Goal: Task Accomplishment & Management: Complete application form

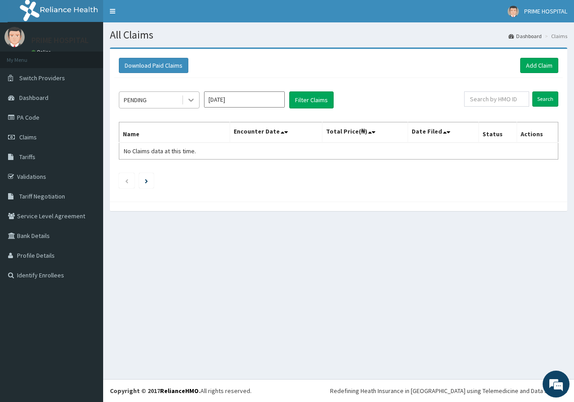
click at [192, 102] on icon at bounding box center [190, 99] width 9 height 9
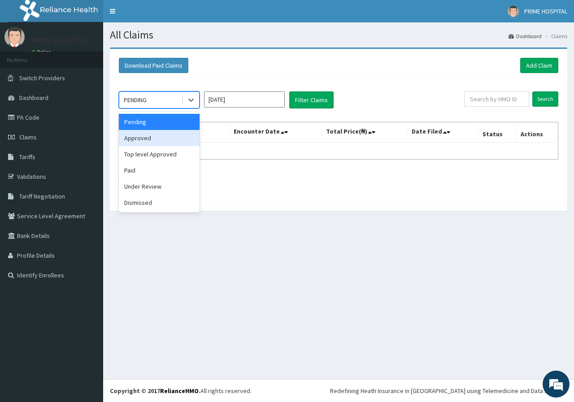
click at [164, 141] on div "Approved" at bounding box center [159, 138] width 81 height 16
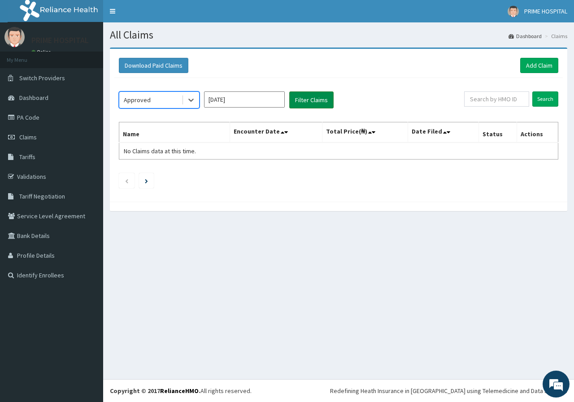
click at [321, 100] on button "Filter Claims" at bounding box center [311, 99] width 44 height 17
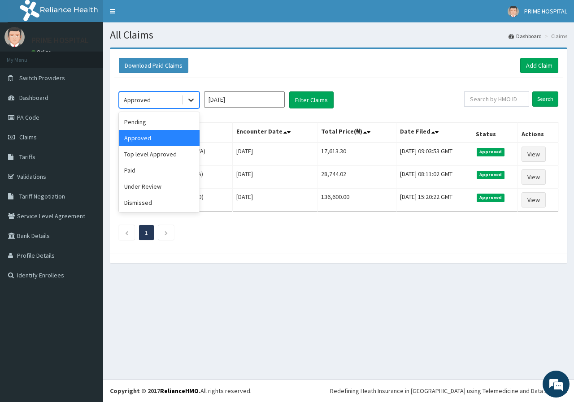
click at [195, 102] on div at bounding box center [191, 100] width 16 height 16
click at [152, 139] on div "Approved" at bounding box center [159, 138] width 81 height 16
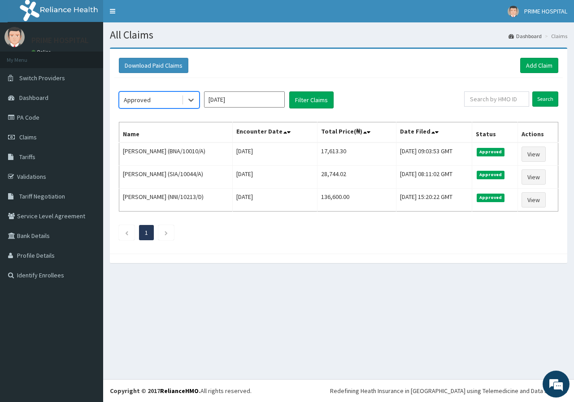
click at [242, 99] on input "[DATE]" at bounding box center [244, 99] width 81 height 16
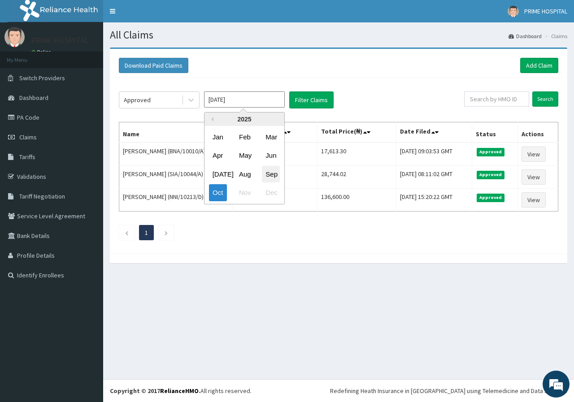
click at [273, 175] on div "Sep" at bounding box center [271, 174] width 18 height 17
type input "[DATE]"
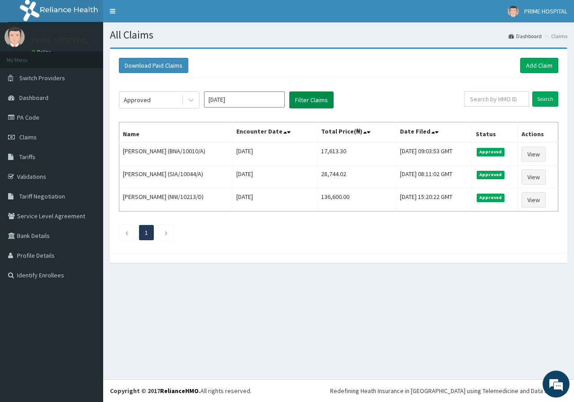
click at [313, 102] on button "Filter Claims" at bounding box center [311, 99] width 44 height 17
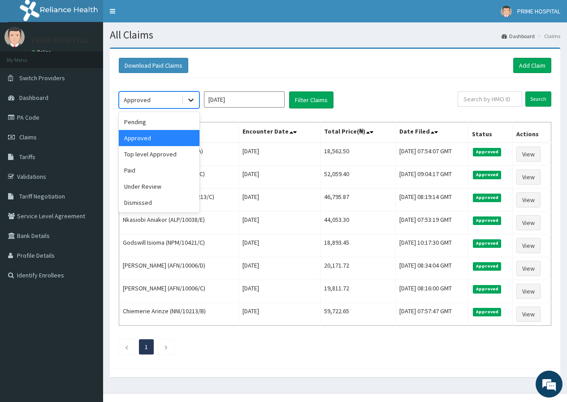
click at [191, 100] on icon at bounding box center [190, 99] width 9 height 9
click at [155, 189] on div "Under Review" at bounding box center [159, 186] width 81 height 16
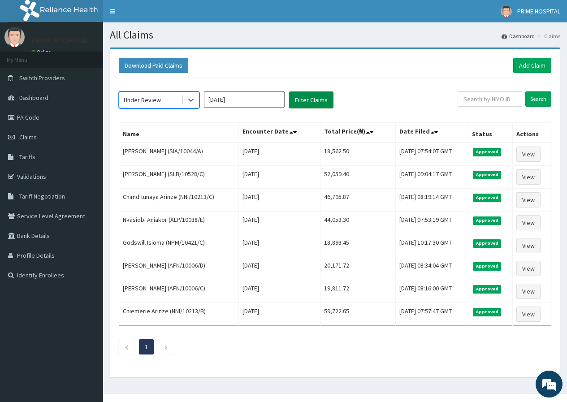
click at [307, 106] on button "Filter Claims" at bounding box center [311, 99] width 44 height 17
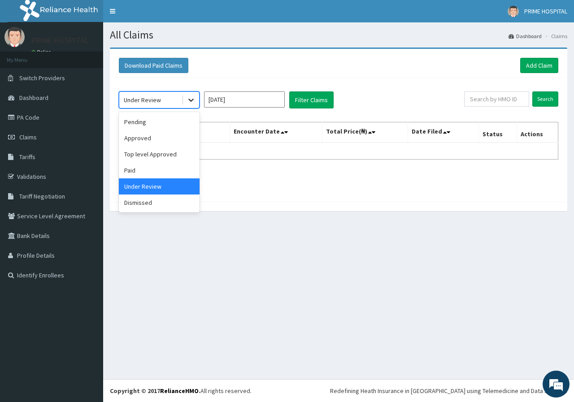
click at [192, 103] on icon at bounding box center [190, 99] width 9 height 9
click at [157, 126] on div "Pending" at bounding box center [159, 122] width 81 height 16
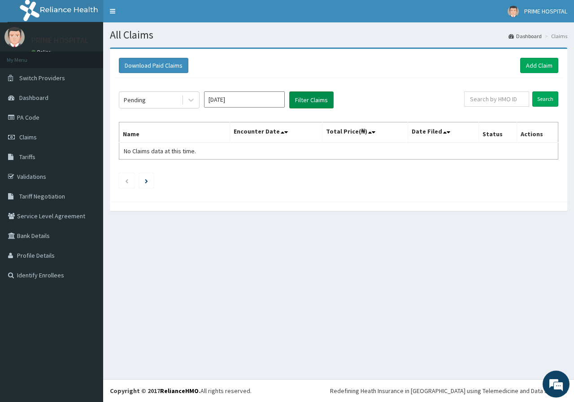
click at [314, 101] on button "Filter Claims" at bounding box center [311, 99] width 44 height 17
click at [313, 101] on button "Filter Claims" at bounding box center [311, 99] width 44 height 17
click at [192, 101] on icon at bounding box center [190, 99] width 9 height 9
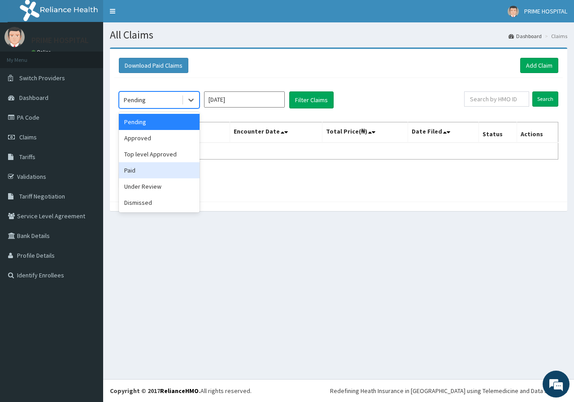
click at [152, 171] on div "Paid" at bounding box center [159, 170] width 81 height 16
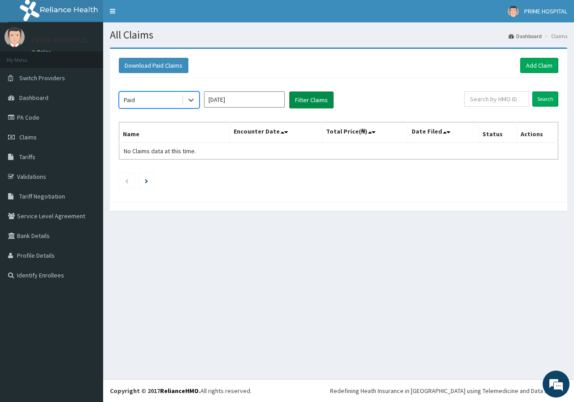
click at [311, 104] on button "Filter Claims" at bounding box center [311, 99] width 44 height 17
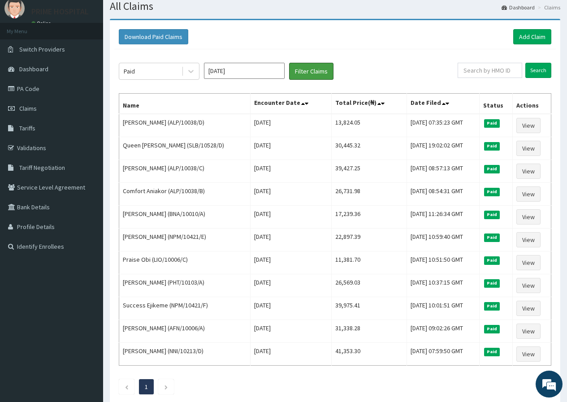
scroll to position [45, 0]
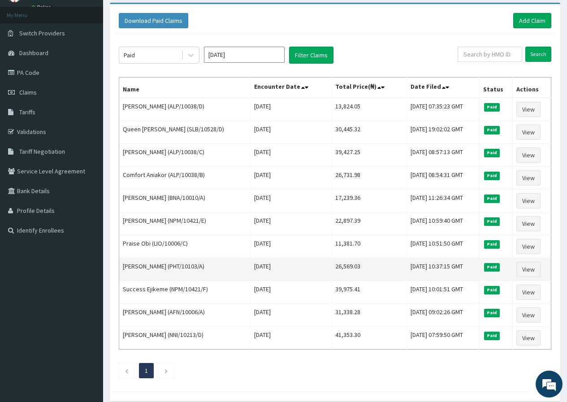
drag, startPoint x: 193, startPoint y: 265, endPoint x: 229, endPoint y: 267, distance: 35.9
click at [229, 267] on td "[PERSON_NAME] (PHT/10103/A)" at bounding box center [184, 269] width 131 height 23
copy td "(PHT/10103/A"
click at [534, 270] on link "View" at bounding box center [528, 269] width 24 height 15
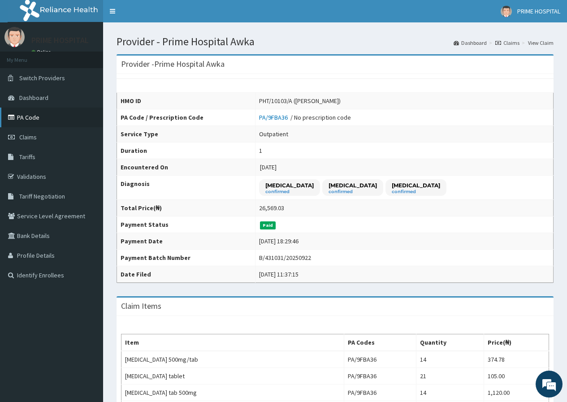
click at [27, 119] on link "PA Code" at bounding box center [51, 118] width 103 height 20
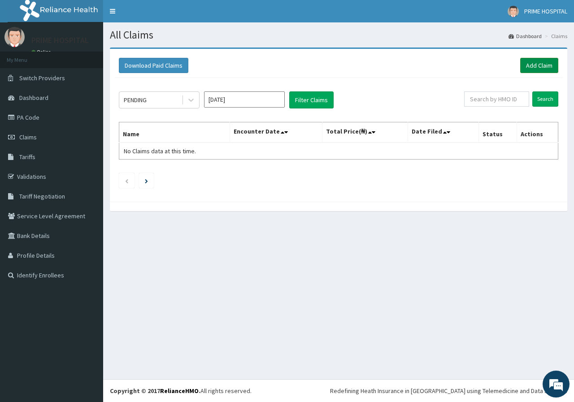
click at [547, 62] on link "Add Claim" at bounding box center [539, 65] width 38 height 15
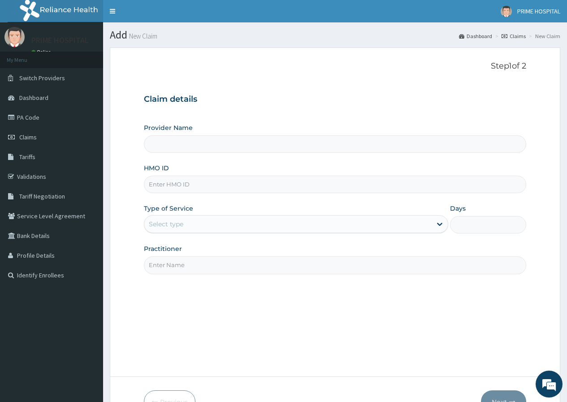
type input "Prime Hospital Awka"
click at [178, 185] on input "HMO ID" at bounding box center [335, 184] width 382 height 17
paste input "PHT/10103/A"
type input "PHT/10103/A"
click at [185, 227] on div "Select type" at bounding box center [287, 224] width 287 height 14
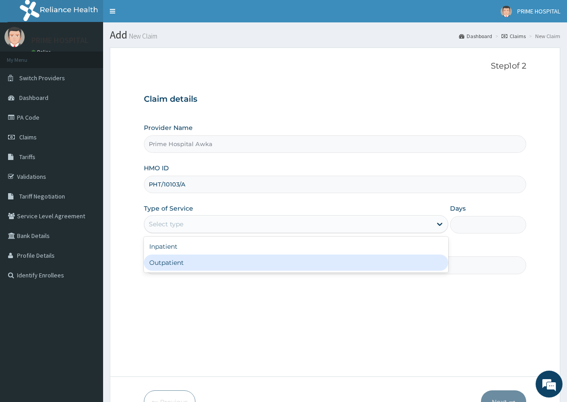
click at [174, 264] on div "Outpatient" at bounding box center [296, 263] width 304 height 16
type input "1"
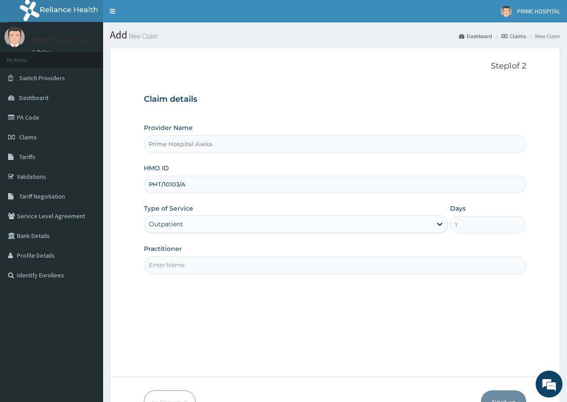
click at [173, 264] on input "Practitioner" at bounding box center [335, 264] width 382 height 17
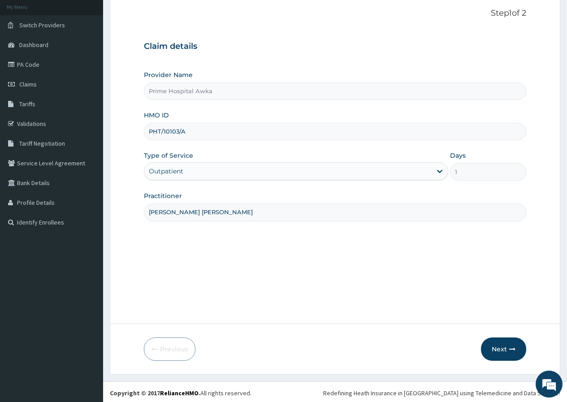
scroll to position [55, 0]
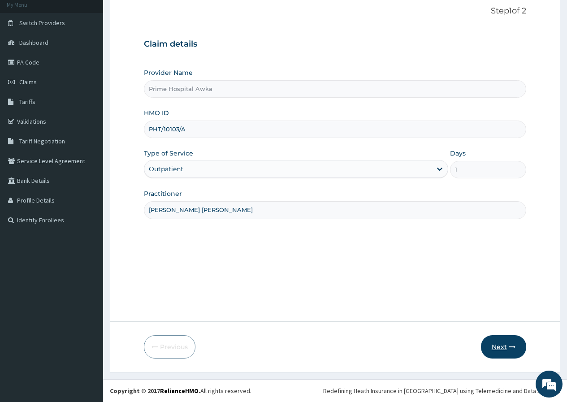
type input "Prof. Asomugha Azuoma L."
click at [505, 349] on button "Next" at bounding box center [503, 346] width 45 height 23
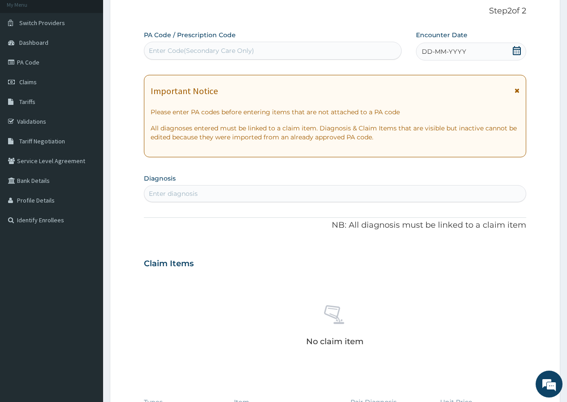
click at [221, 52] on div "Enter Code(Secondary Care Only)" at bounding box center [201, 50] width 105 height 9
paste input "PA/0ABAD9"
type input "PA/0ABAD9"
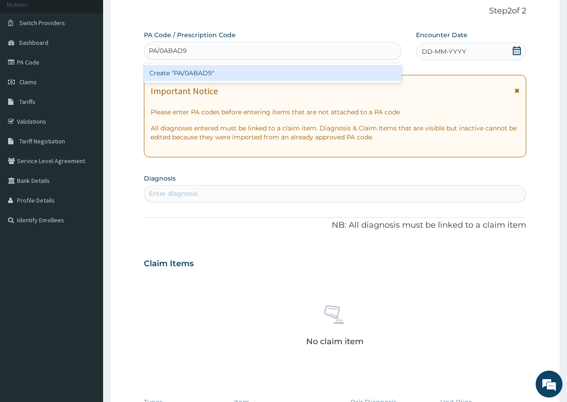
click at [222, 71] on div "Create "PA/0ABAD9"" at bounding box center [272, 73] width 257 height 16
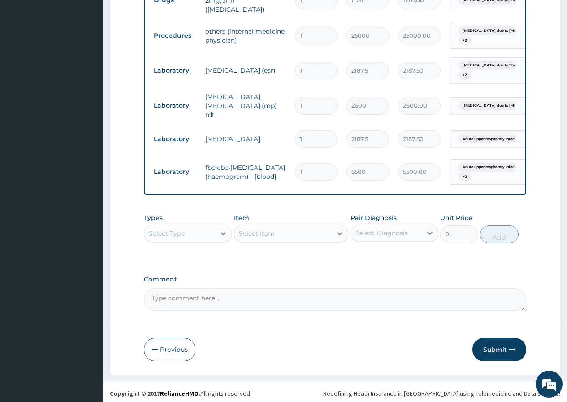
scroll to position [738, 0]
click at [494, 347] on button "Submit" at bounding box center [499, 349] width 54 height 23
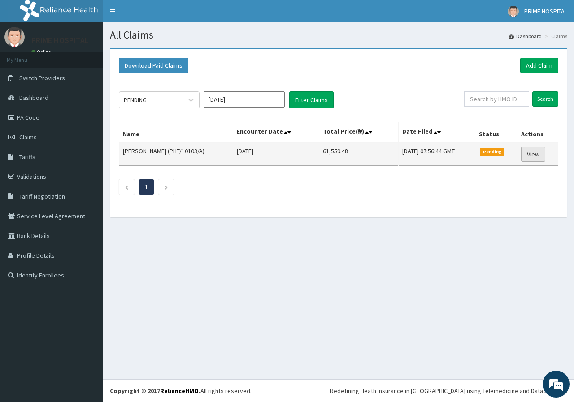
click at [535, 153] on link "View" at bounding box center [533, 154] width 24 height 15
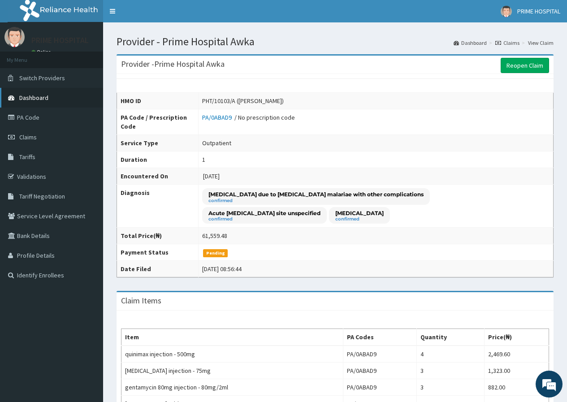
click at [34, 98] on span "Dashboard" at bounding box center [33, 98] width 29 height 8
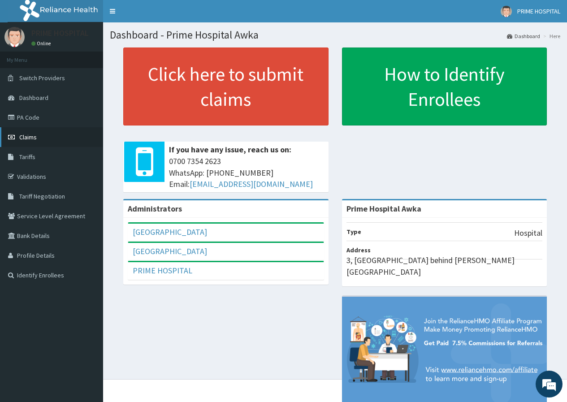
click at [29, 142] on link "Claims" at bounding box center [51, 137] width 103 height 20
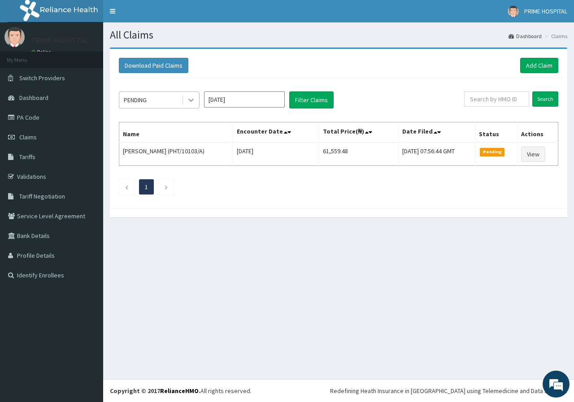
click at [197, 100] on div at bounding box center [191, 100] width 16 height 16
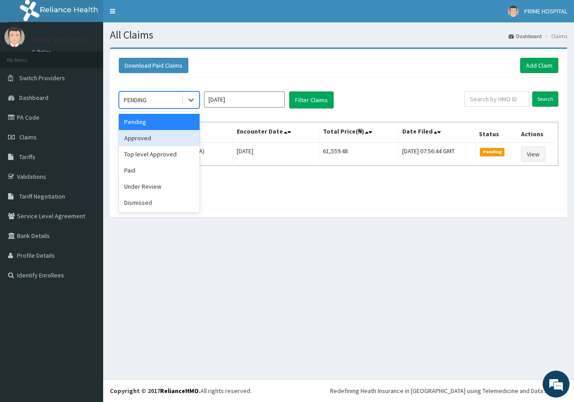
click at [158, 144] on div "Approved" at bounding box center [159, 138] width 81 height 16
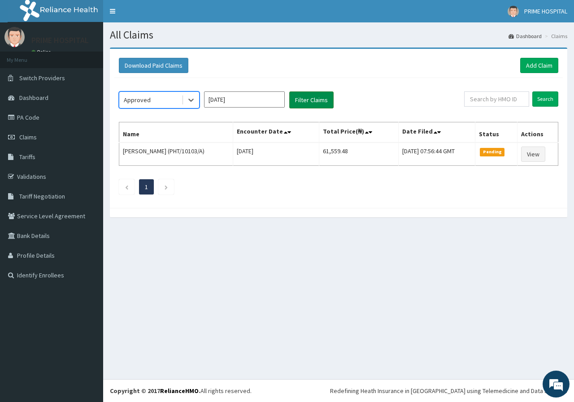
click at [312, 105] on button "Filter Claims" at bounding box center [311, 99] width 44 height 17
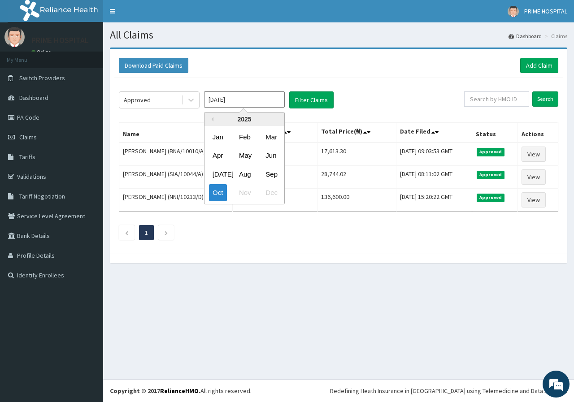
click at [225, 100] on input "[DATE]" at bounding box center [244, 99] width 81 height 16
click at [269, 172] on div "Sep" at bounding box center [271, 174] width 18 height 17
type input "[DATE]"
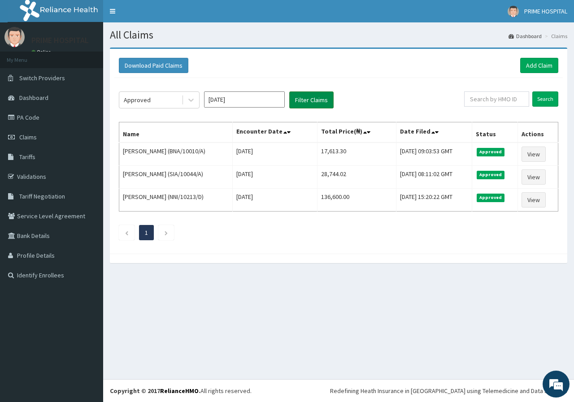
click at [304, 101] on button "Filter Claims" at bounding box center [311, 99] width 44 height 17
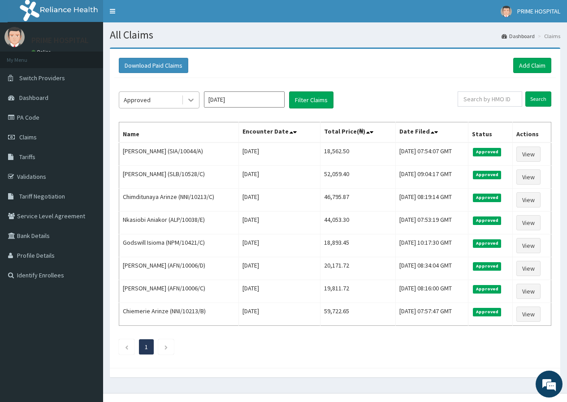
click at [190, 101] on icon at bounding box center [190, 99] width 9 height 9
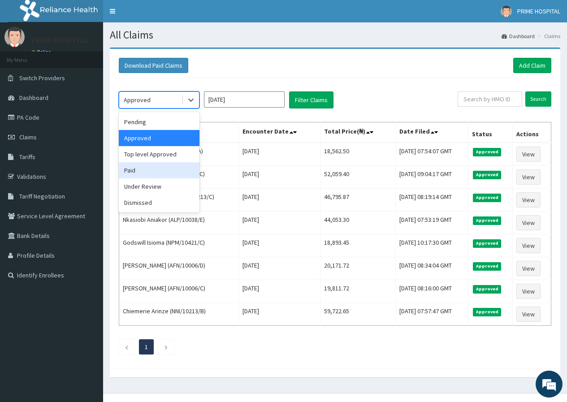
click at [148, 167] on div "Paid" at bounding box center [159, 170] width 81 height 16
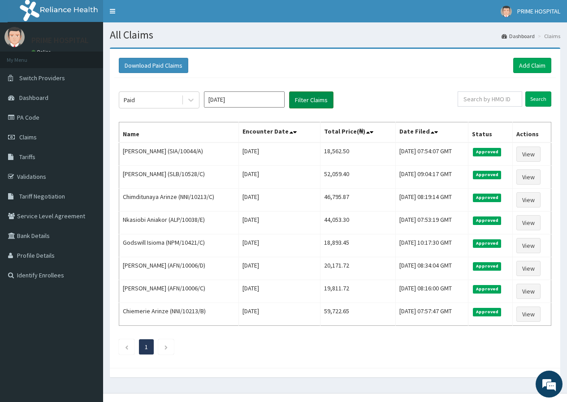
click at [295, 104] on button "Filter Claims" at bounding box center [311, 99] width 44 height 17
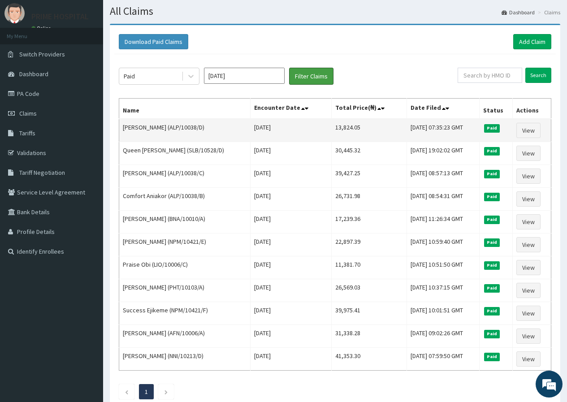
scroll to position [45, 0]
